Goal: Information Seeking & Learning: Understand process/instructions

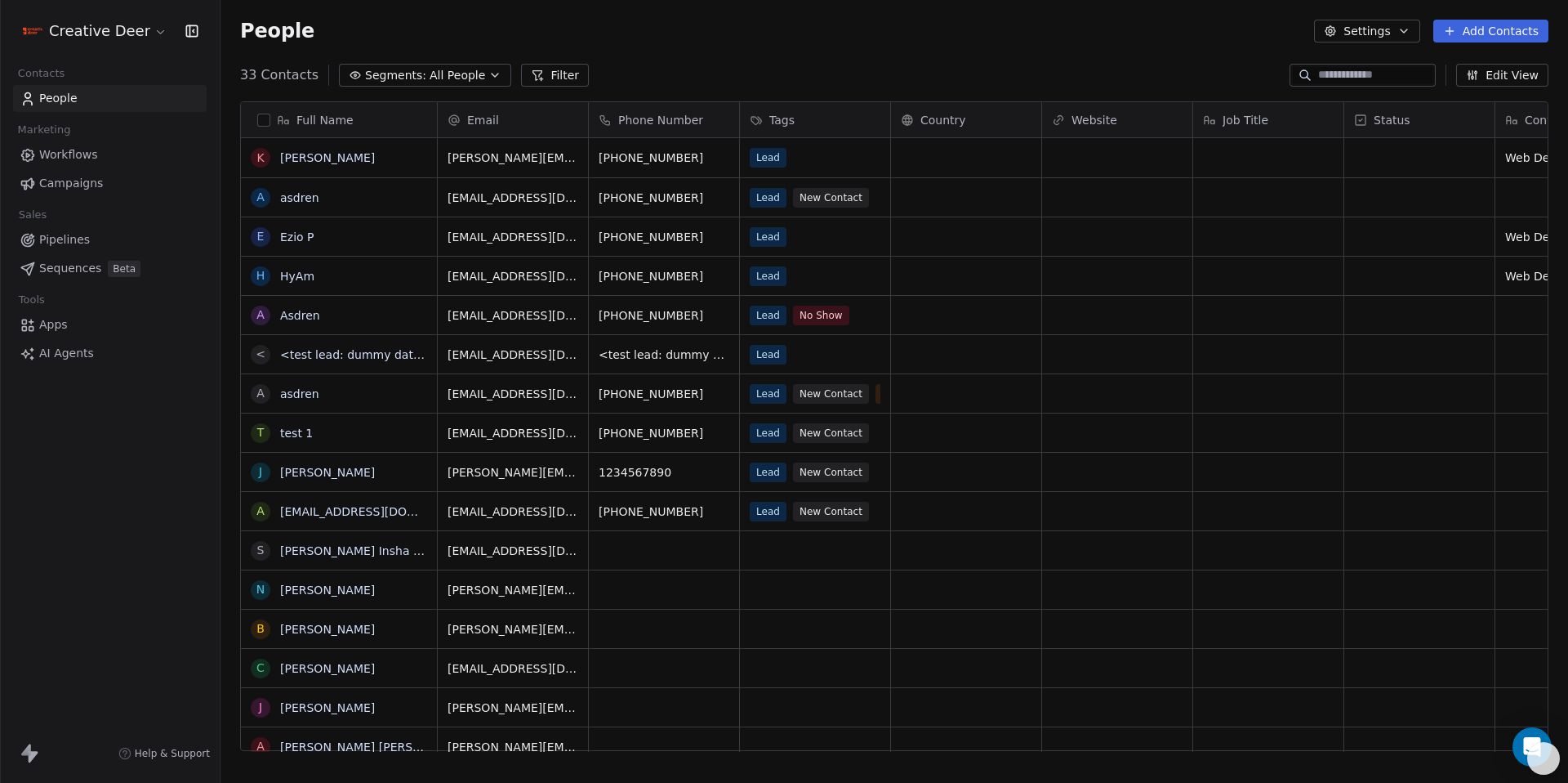
scroll to position [677, 1336]
click at [56, 333] on link "Apps" at bounding box center [110, 325] width 193 height 27
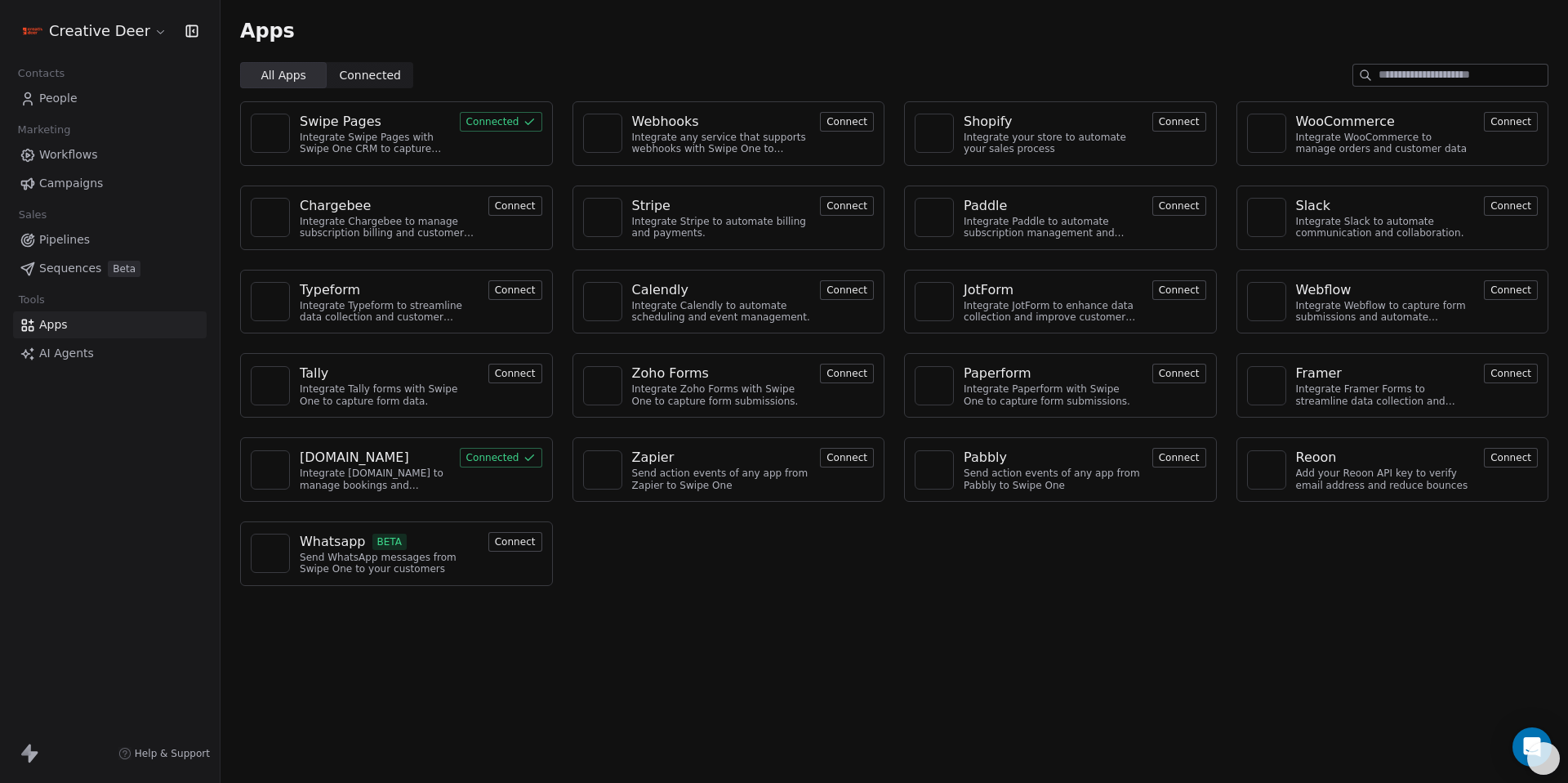
click at [514, 539] on button "Connect" at bounding box center [514, 542] width 54 height 19
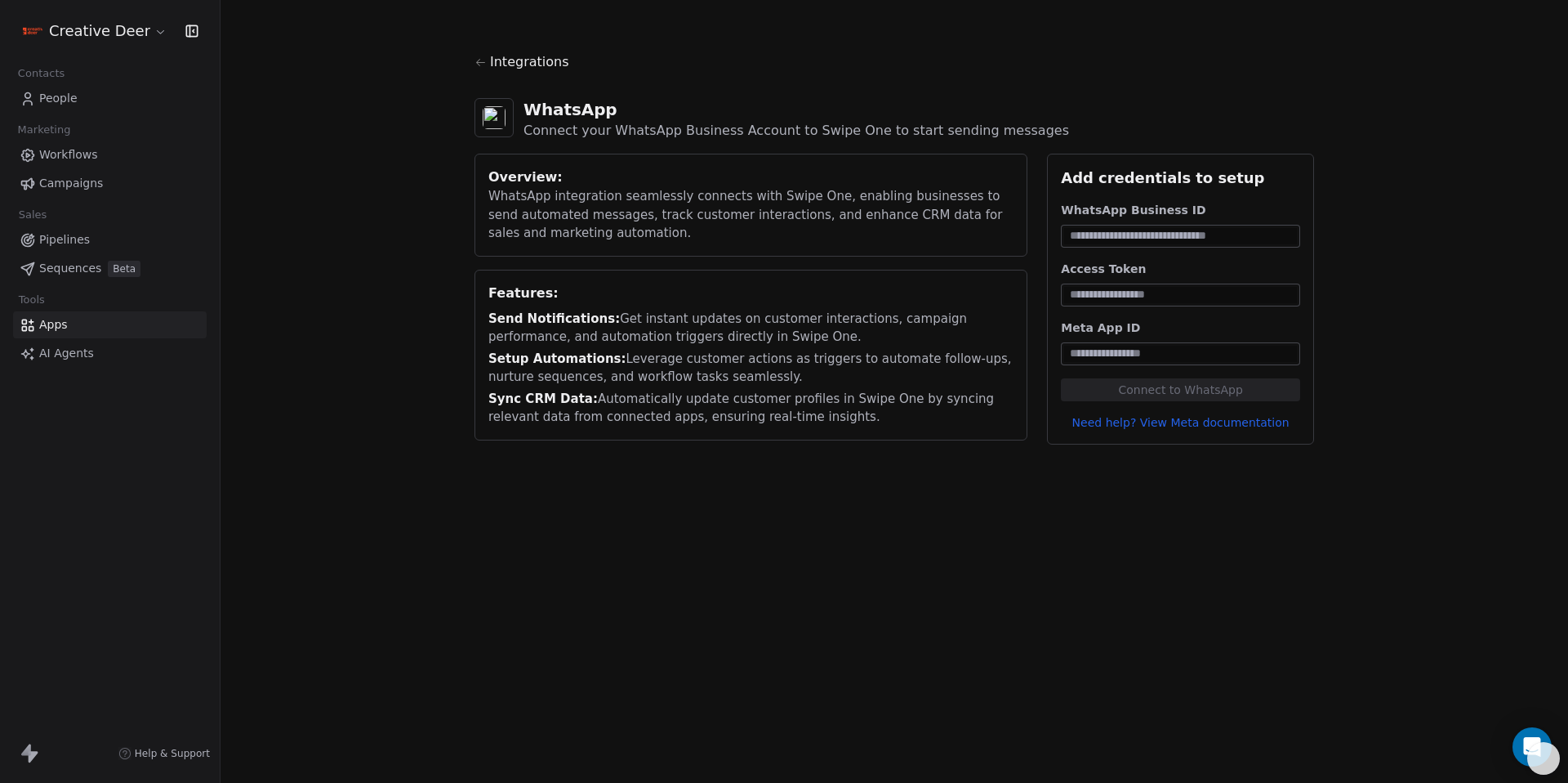
click at [1232, 421] on link "Need help? View Meta documentation" at bounding box center [1180, 422] width 239 height 17
